Goal: Task Accomplishment & Management: Use online tool/utility

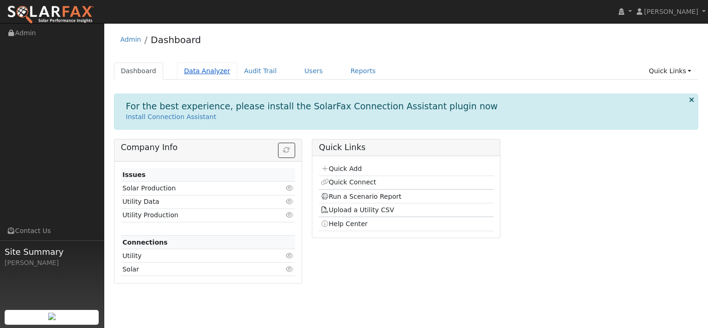
click at [207, 74] on link "Data Analyzer" at bounding box center [207, 71] width 60 height 17
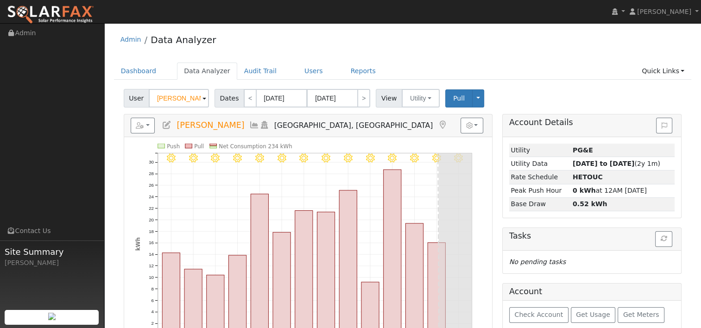
drag, startPoint x: 198, startPoint y: 95, endPoint x: 120, endPoint y: 97, distance: 77.9
click at [120, 97] on div "User [PERSON_NAME] Account Default Account Default Account [STREET_ADDRESS][PER…" at bounding box center [403, 294] width 578 height 417
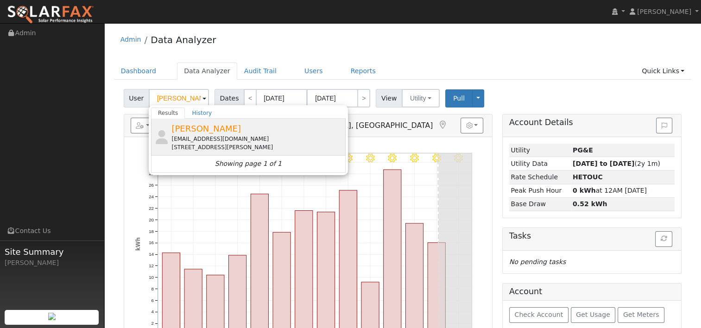
type input "[PERSON_NAME]"
click at [188, 136] on div "[EMAIL_ADDRESS][DOMAIN_NAME]" at bounding box center [258, 139] width 172 height 8
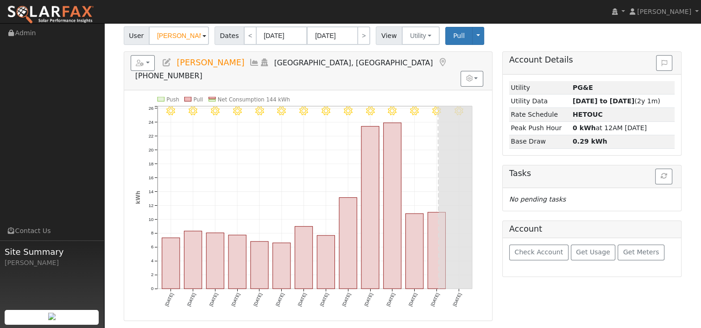
scroll to position [46, 0]
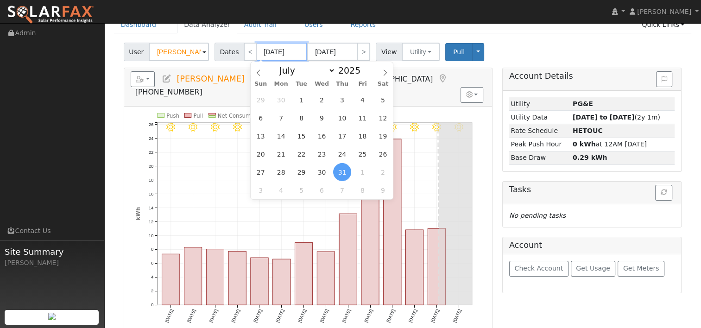
click at [275, 51] on input "[DATE]" at bounding box center [281, 52] width 51 height 19
click at [362, 73] on span at bounding box center [365, 72] width 6 height 5
type input "2024"
click at [382, 70] on icon at bounding box center [385, 73] width 6 height 6
select select "7"
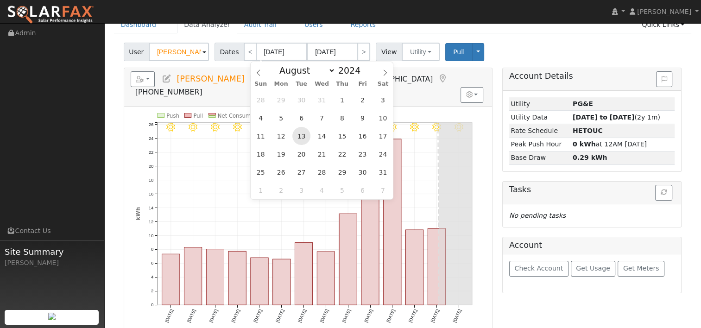
click at [302, 137] on span "13" at bounding box center [301, 136] width 18 height 18
type input "[DATE]"
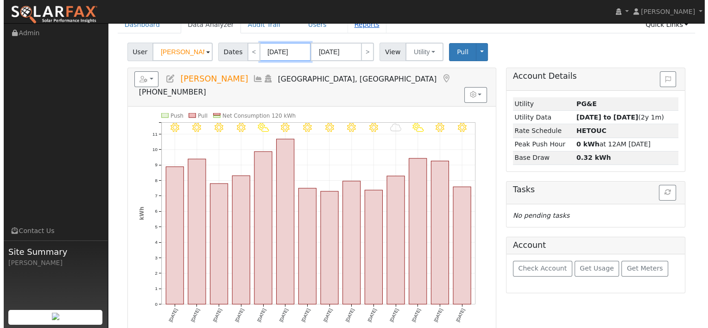
scroll to position [0, 0]
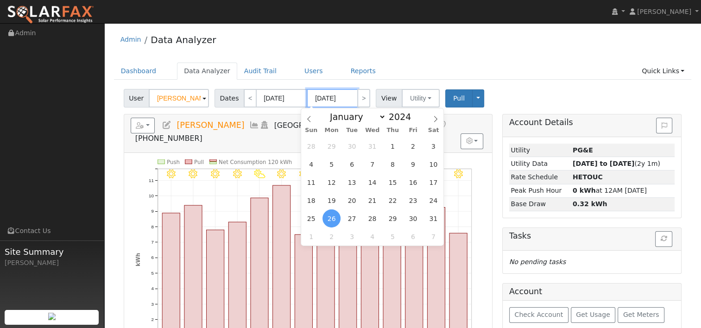
click at [335, 98] on input "[DATE]" at bounding box center [332, 98] width 51 height 19
click at [413, 114] on span at bounding box center [416, 114] width 6 height 5
type input "2025"
click at [354, 179] on span "12" at bounding box center [352, 182] width 18 height 18
type input "[DATE]"
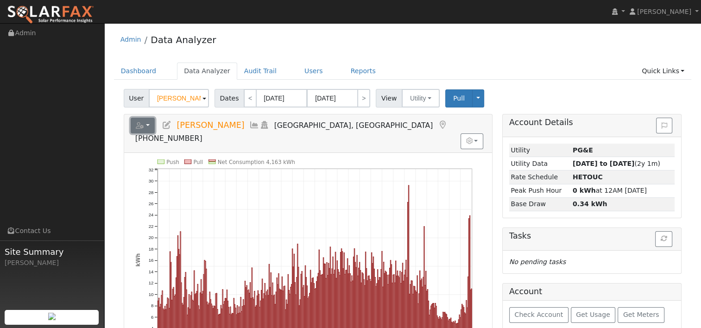
click at [149, 123] on button "button" at bounding box center [143, 126] width 25 height 16
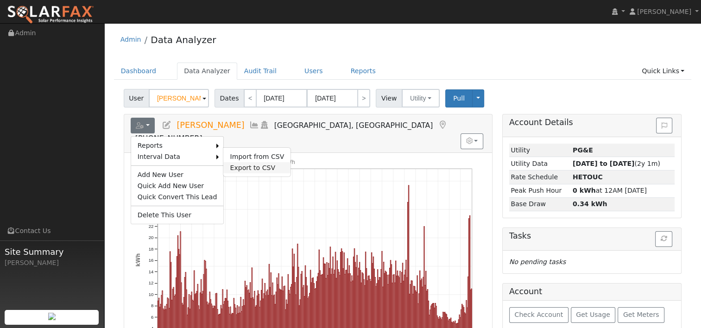
click at [242, 165] on link "Export to CSV" at bounding box center [256, 167] width 67 height 11
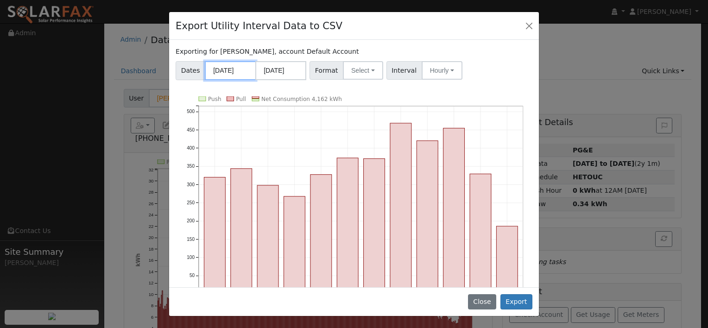
click at [234, 72] on input "[DATE]" at bounding box center [230, 70] width 51 height 19
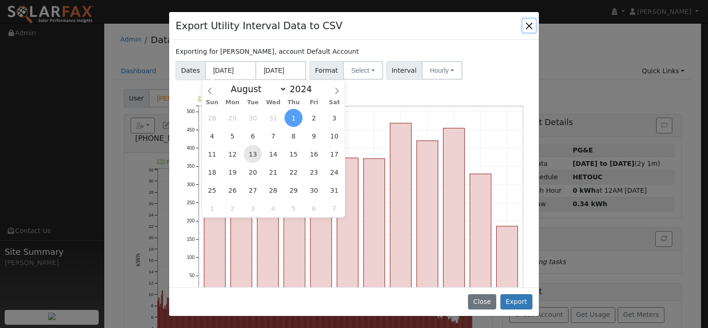
click at [256, 154] on span "13" at bounding box center [253, 154] width 18 height 18
type input "[DATE]"
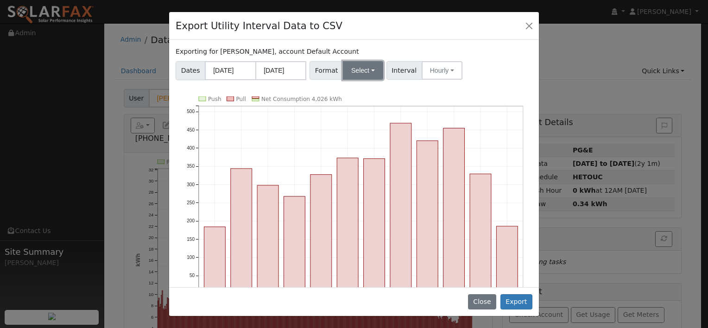
click at [357, 64] on button "Select" at bounding box center [363, 70] width 40 height 19
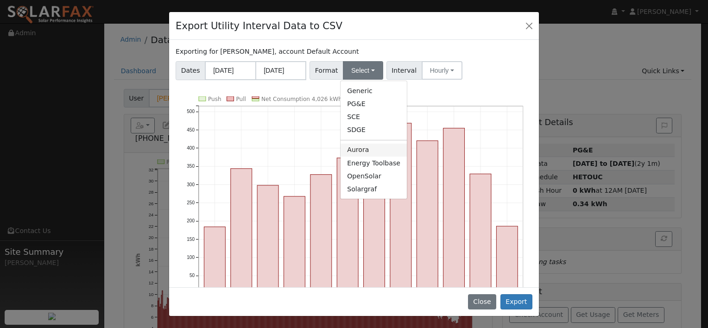
click at [360, 152] on link "Aurora" at bounding box center [374, 150] width 66 height 13
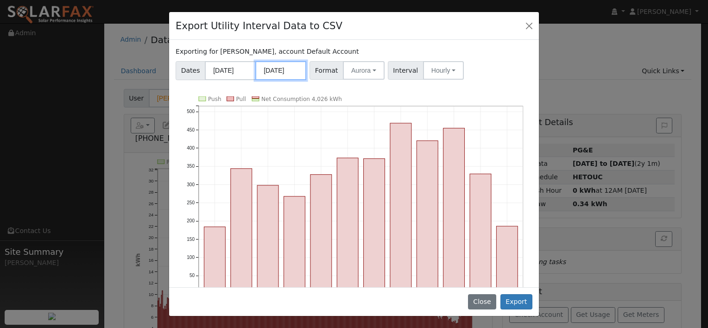
click at [281, 72] on input "[DATE]" at bounding box center [280, 70] width 51 height 19
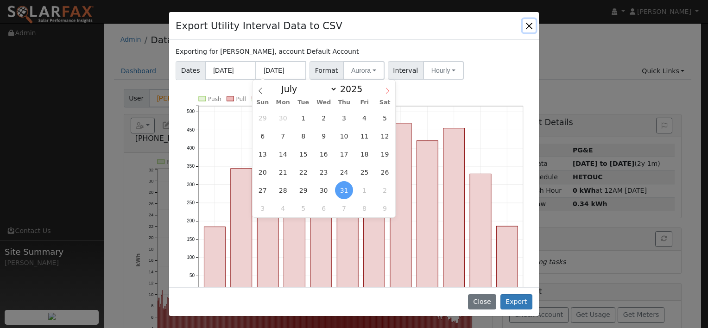
click at [386, 88] on icon at bounding box center [387, 91] width 6 height 6
select select "7"
click at [304, 154] on span "12" at bounding box center [303, 154] width 18 height 18
type input "[DATE]"
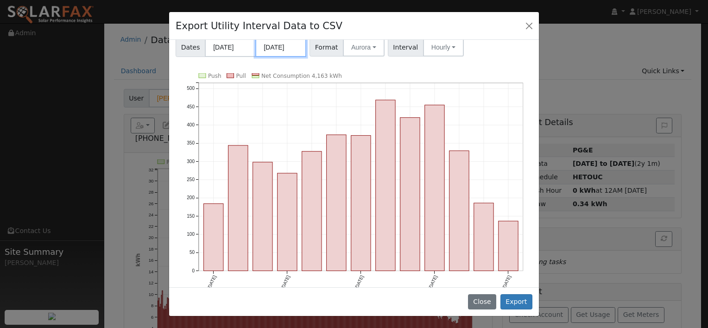
scroll to position [34, 0]
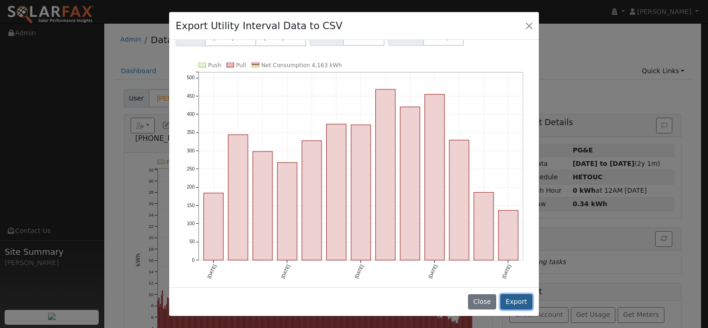
click at [516, 298] on button "Export" at bounding box center [517, 302] width 32 height 16
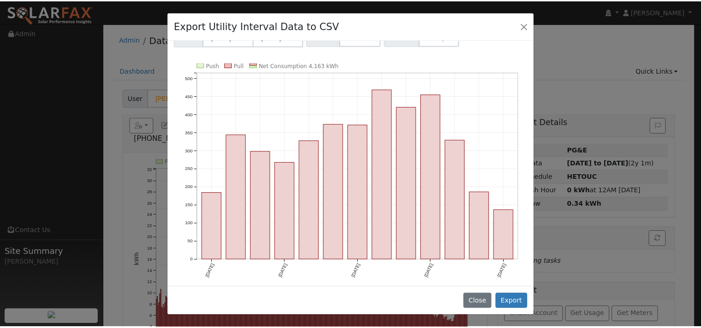
scroll to position [0, 0]
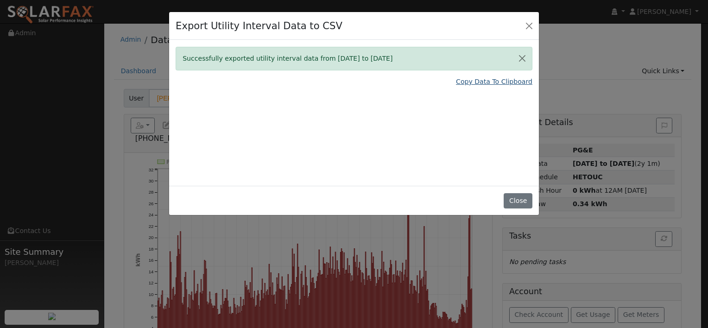
click at [467, 80] on link "Copy Data To Clipboard" at bounding box center [494, 82] width 76 height 10
click at [519, 198] on button "Close" at bounding box center [518, 201] width 28 height 16
